Goal: Task Accomplishment & Management: Manage account settings

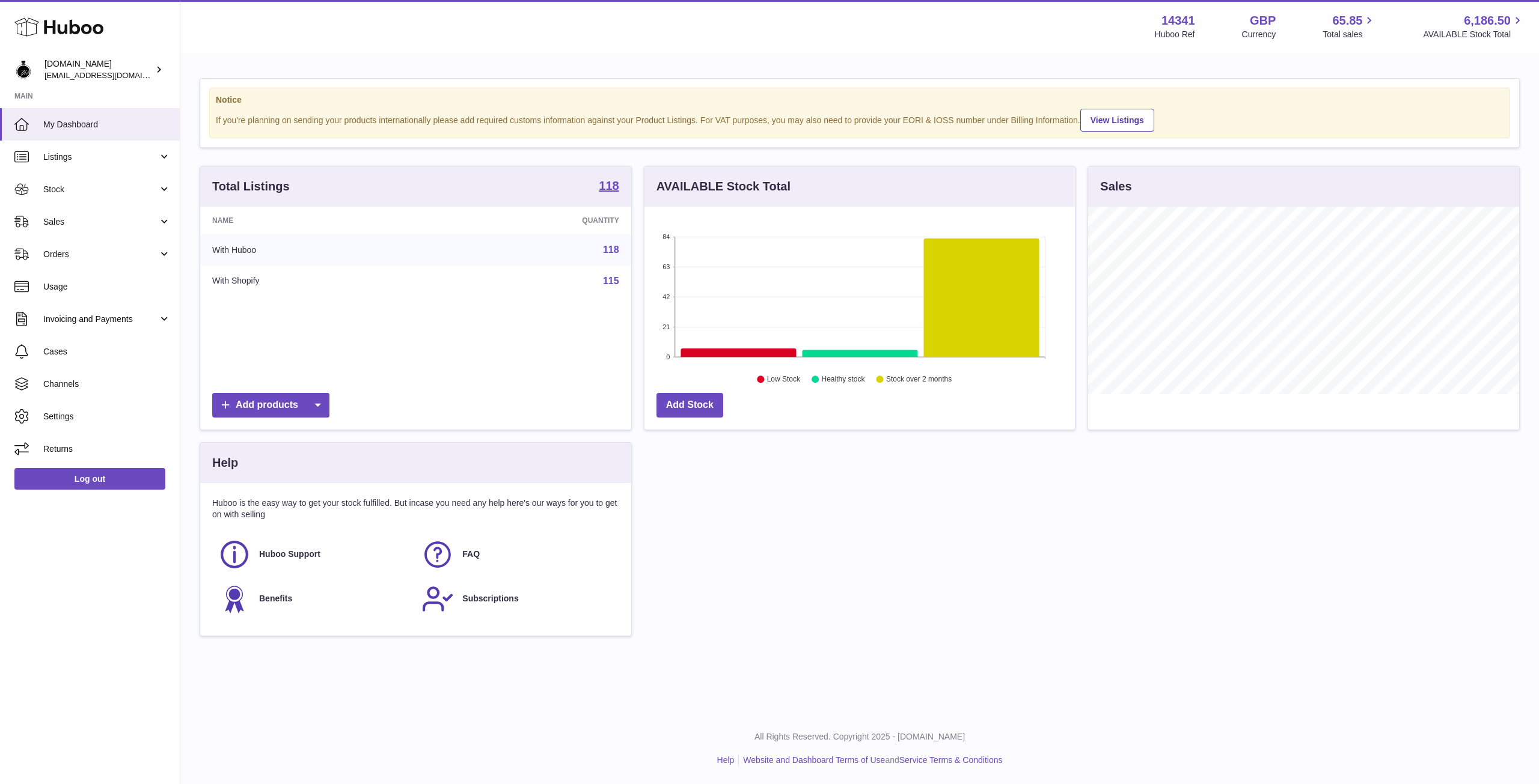
scroll to position [188, 430]
click at [71, 219] on span "Sales" at bounding box center [101, 222] width 115 height 12
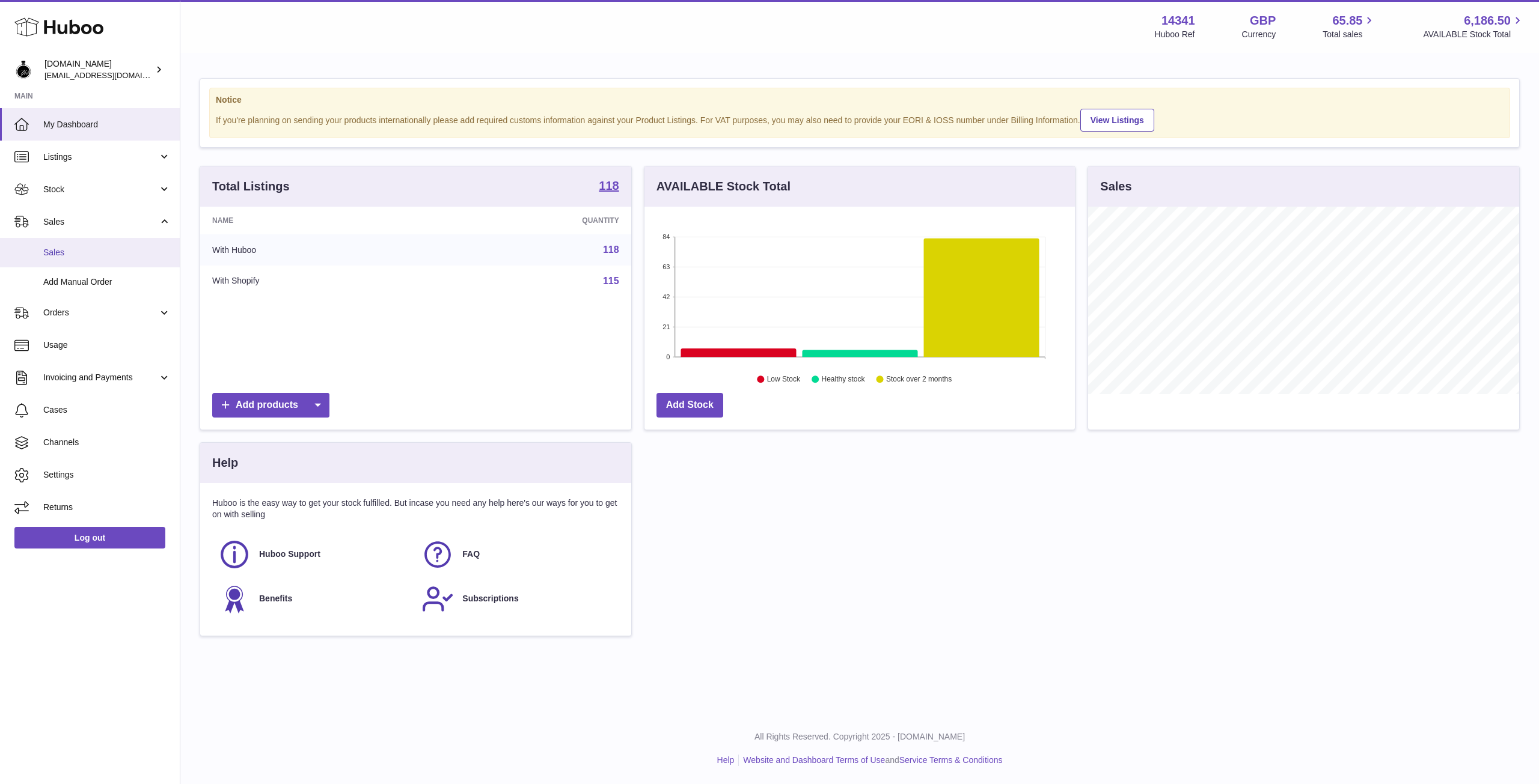
click at [94, 251] on span "Sales" at bounding box center [106, 252] width 127 height 12
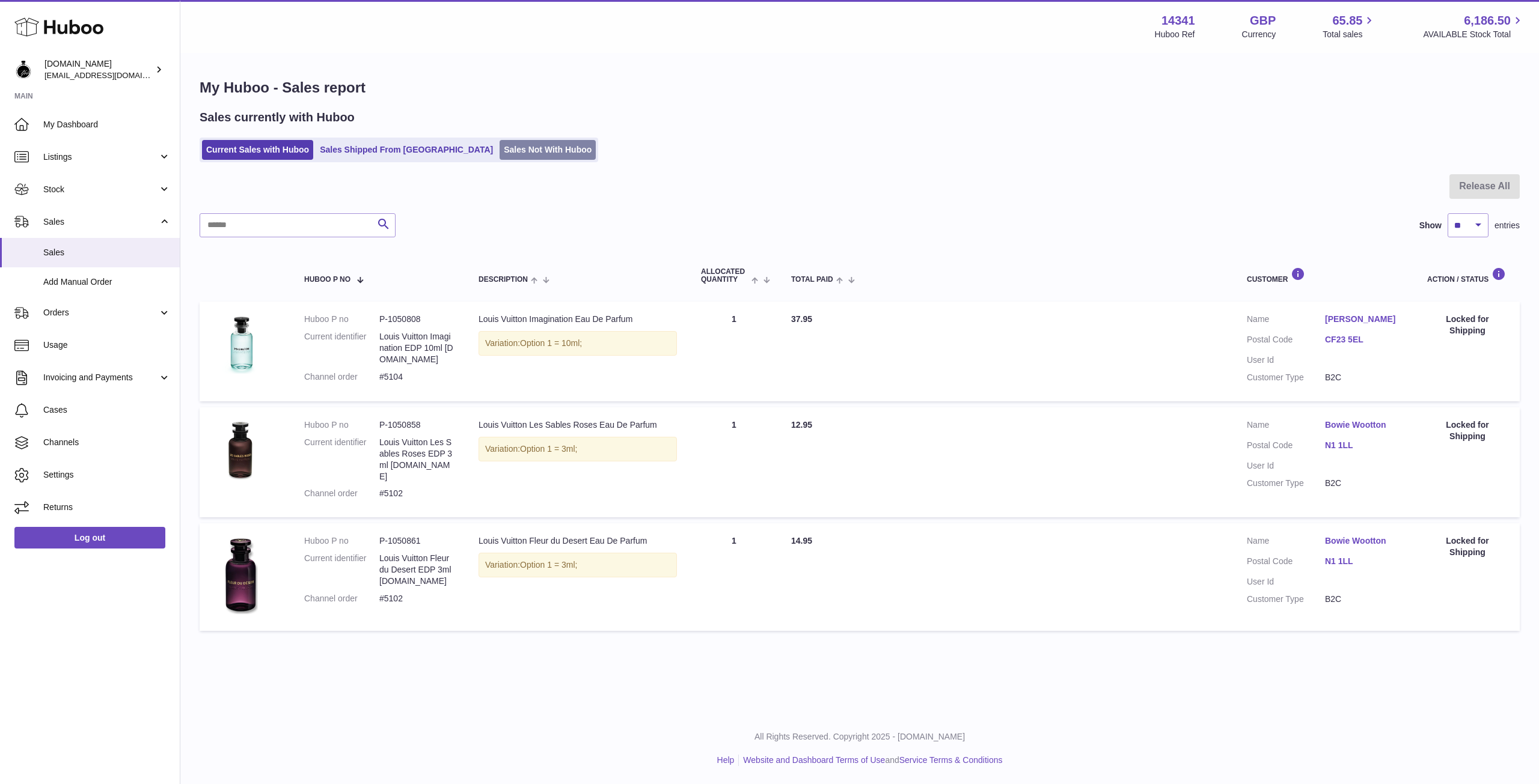
click at [501, 148] on link "Sales Not With Huboo" at bounding box center [548, 150] width 96 height 20
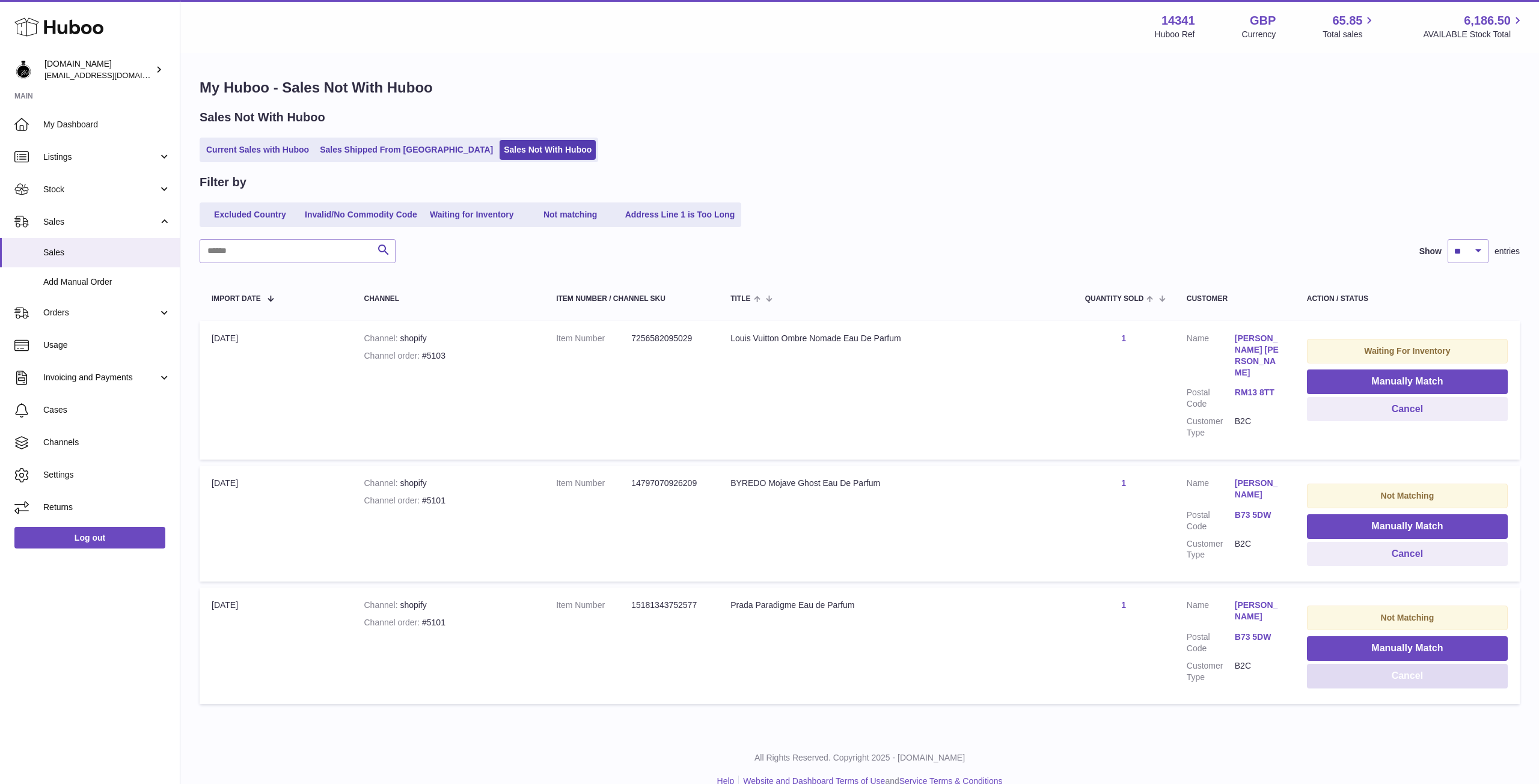
click at [1403, 664] on button "Cancel" at bounding box center [1407, 676] width 201 height 24
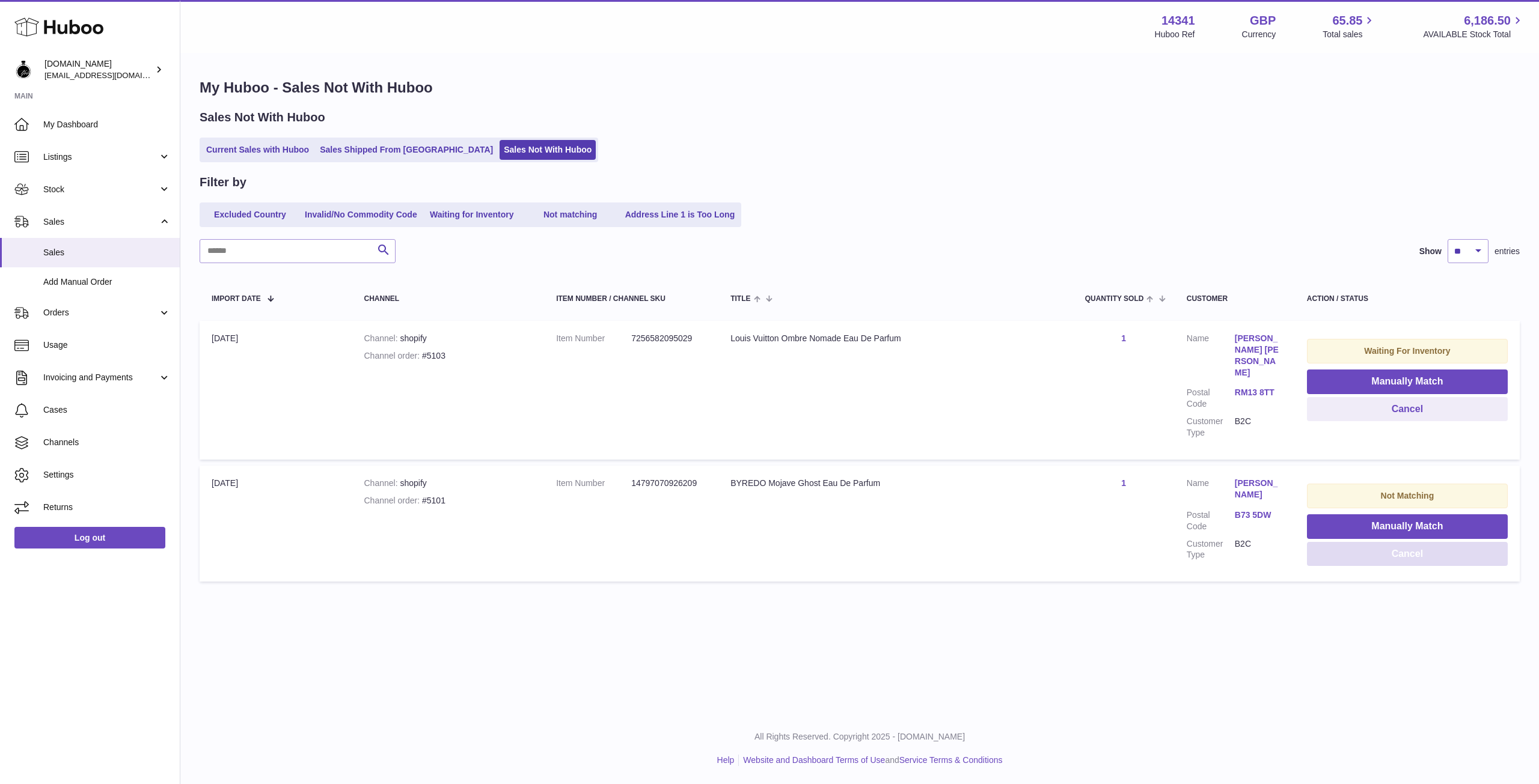
click at [1398, 542] on button "Cancel" at bounding box center [1407, 554] width 201 height 24
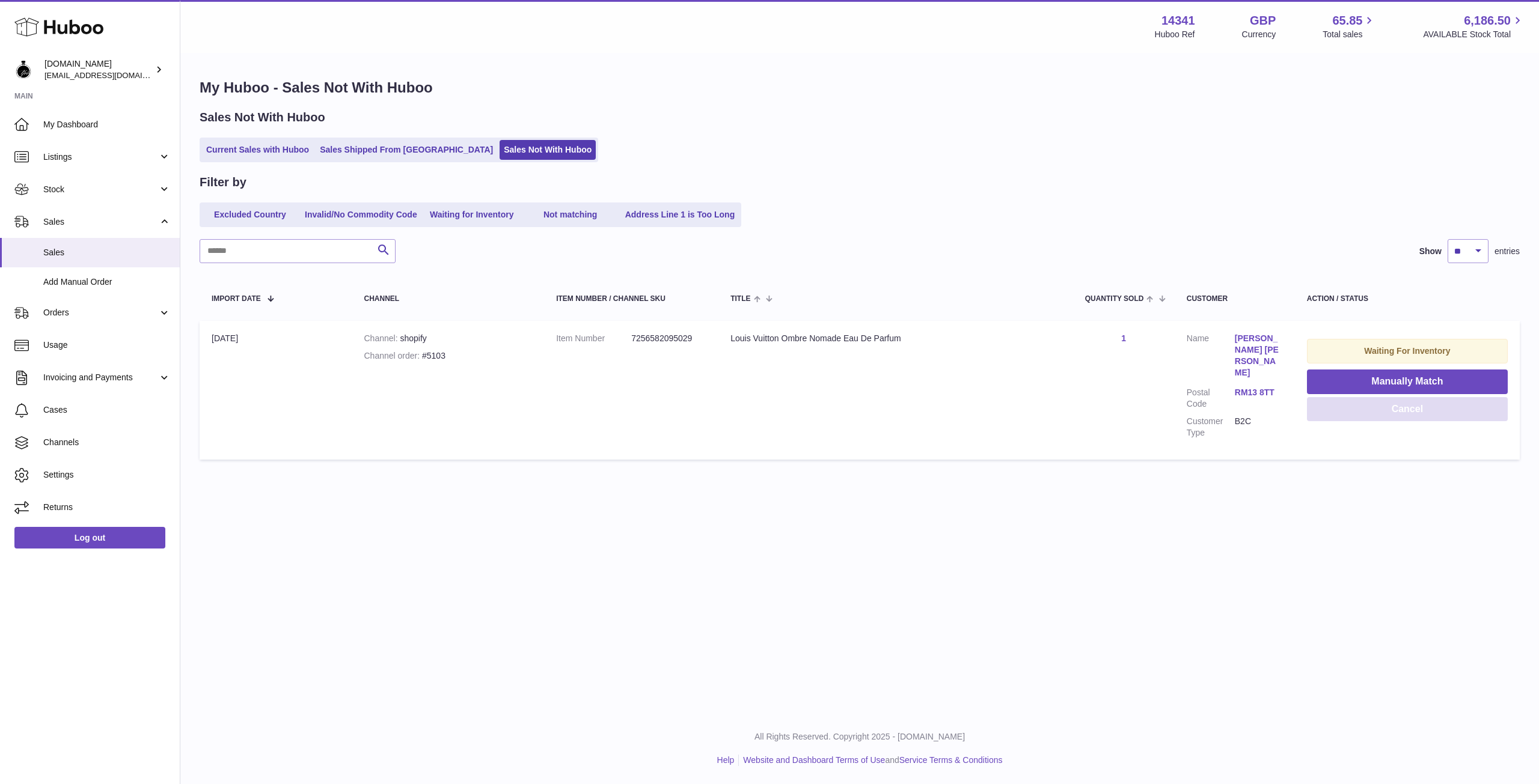
click at [1399, 412] on button "Cancel" at bounding box center [1407, 409] width 201 height 24
